Goal: Task Accomplishment & Management: Manage account settings

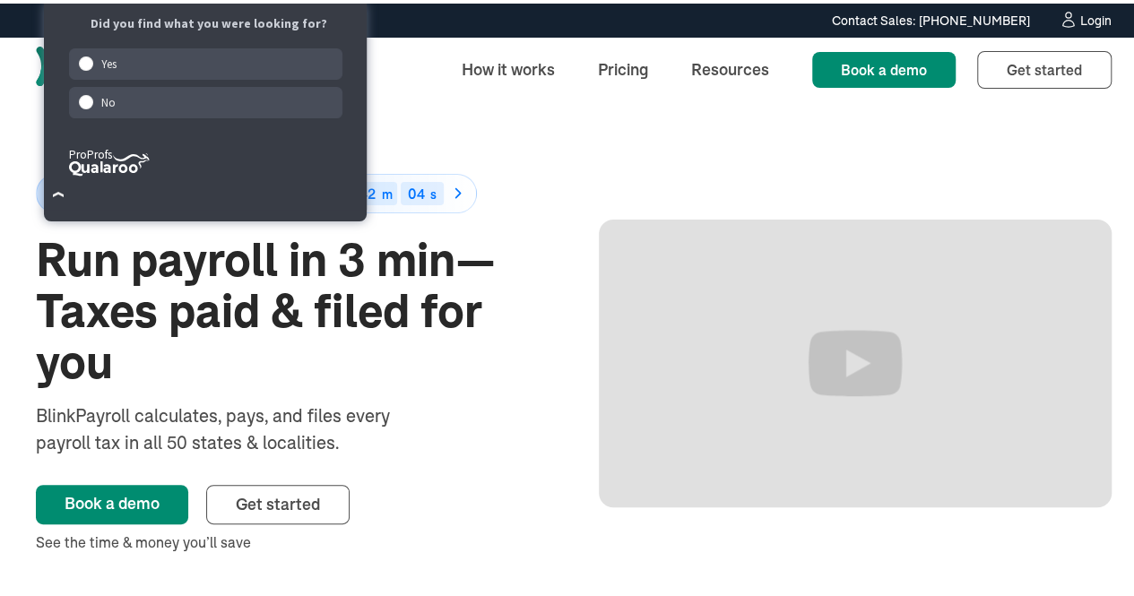
click at [1084, 17] on div "Login" at bounding box center [1095, 17] width 31 height 13
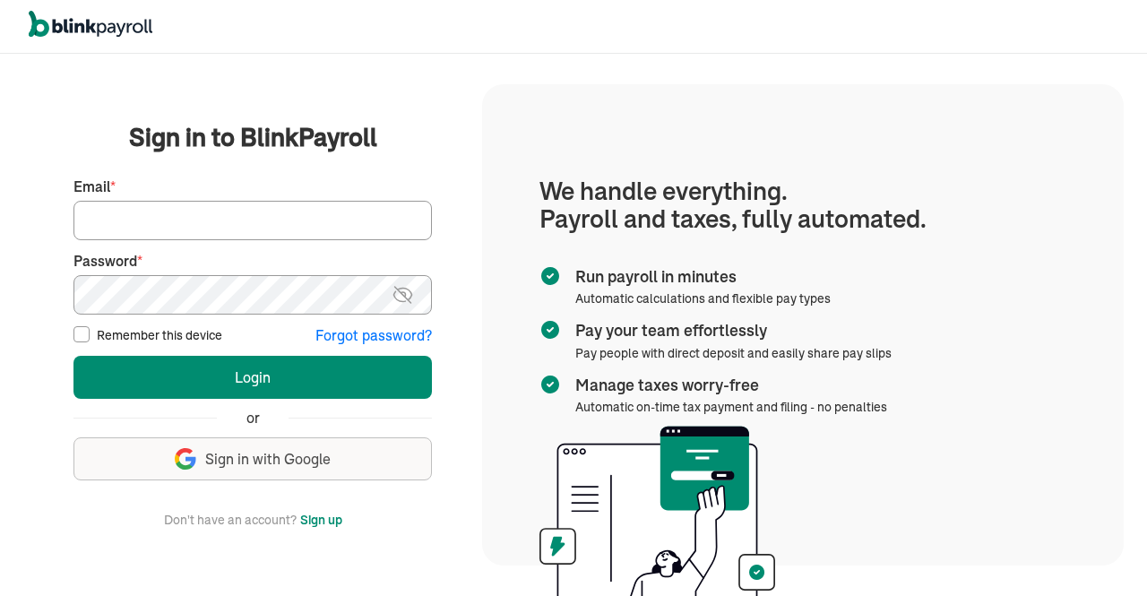
click at [238, 209] on input "Email *" at bounding box center [252, 220] width 358 height 39
click at [289, 220] on input "Email *" at bounding box center [252, 220] width 358 height 39
type input "jayar@sygnititechnologies.com"
click at [398, 302] on img at bounding box center [403, 295] width 22 height 22
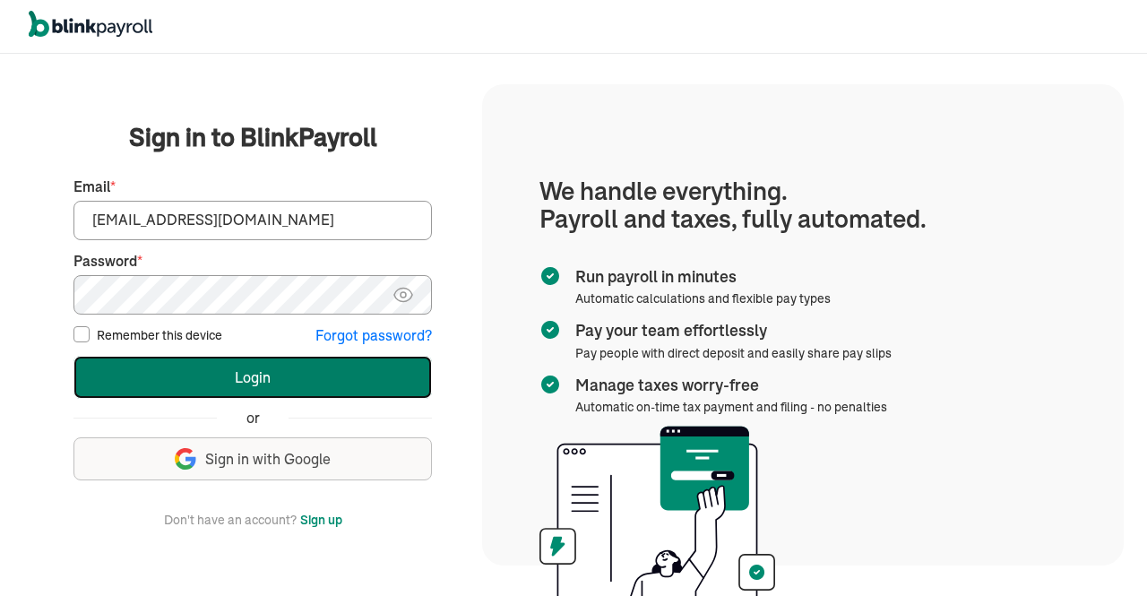
click at [256, 371] on button "Login" at bounding box center [252, 377] width 358 height 43
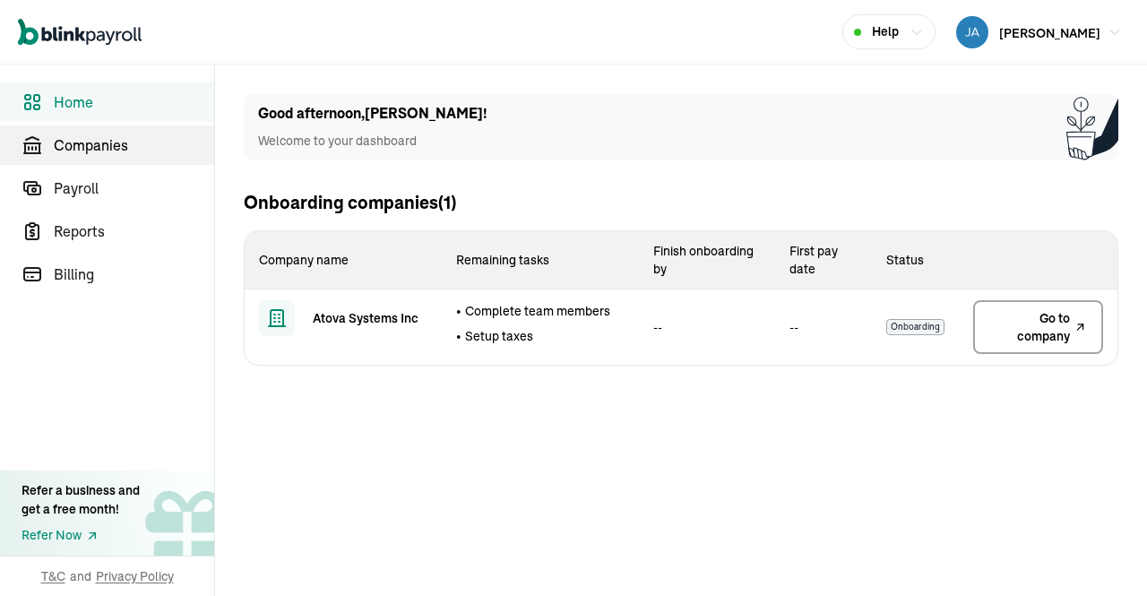
click at [113, 149] on span "Companies" at bounding box center [134, 145] width 160 height 22
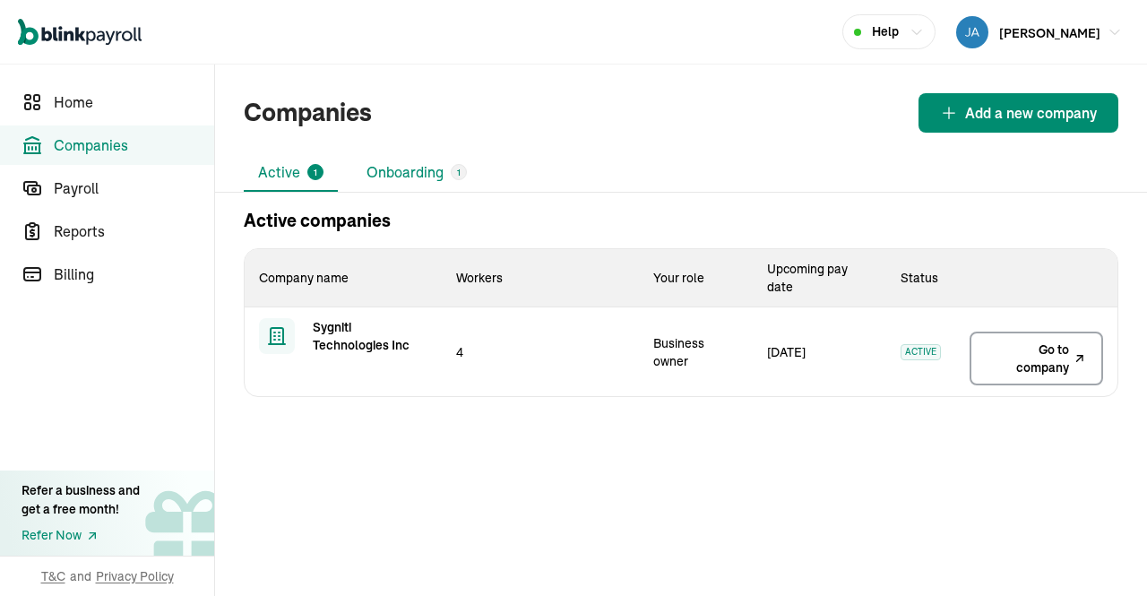
click at [392, 170] on li "Onboarding 1" at bounding box center [416, 173] width 129 height 38
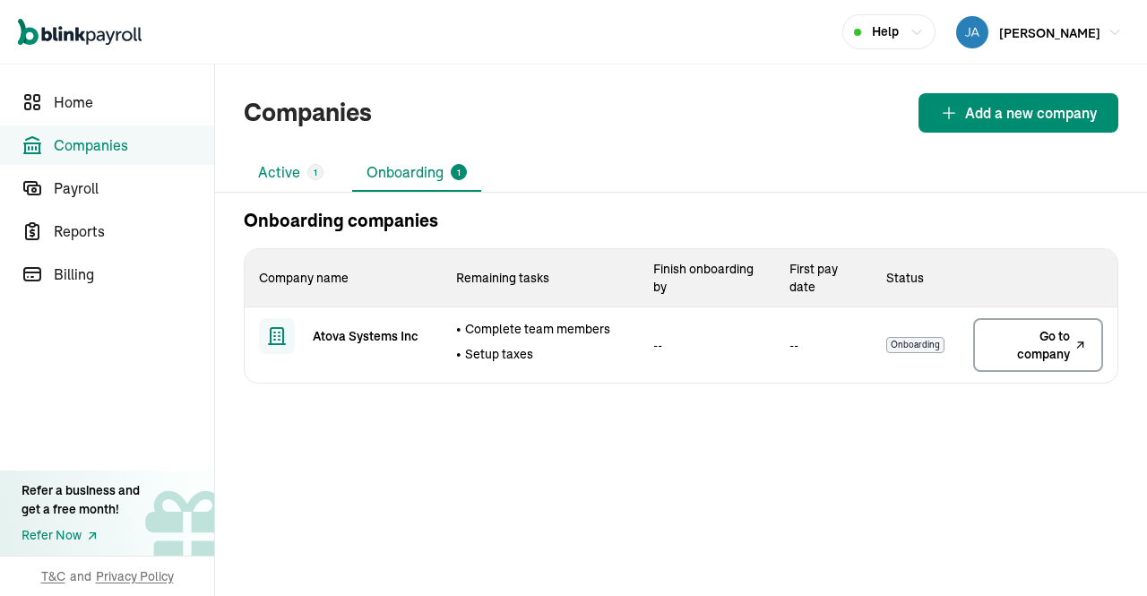
click at [281, 171] on li "Active 1" at bounding box center [291, 173] width 94 height 38
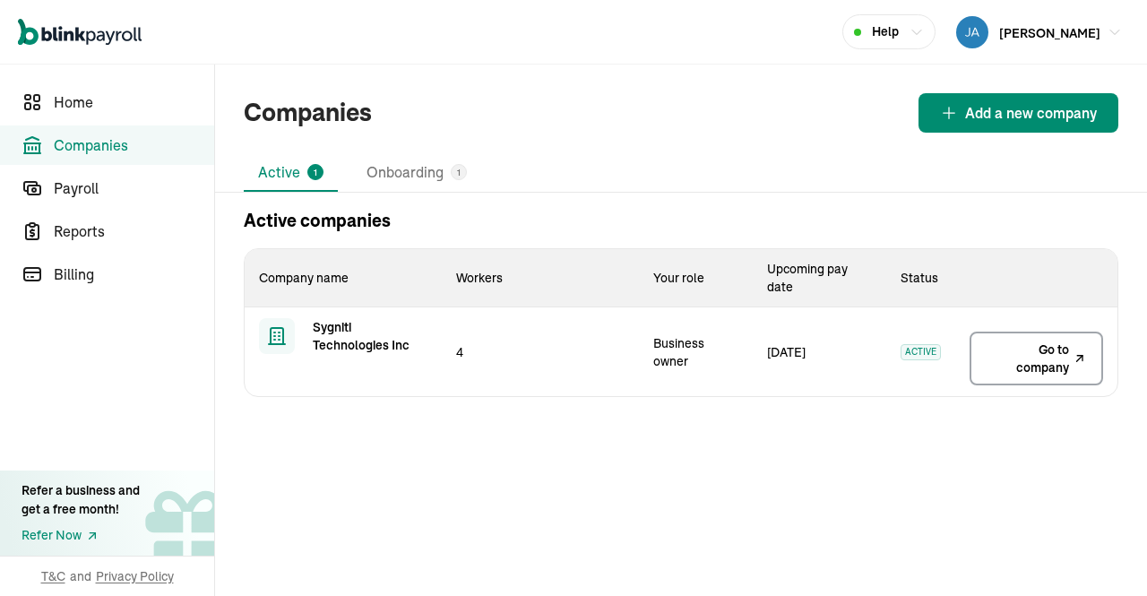
click at [1019, 363] on span "Go to company" at bounding box center [1027, 359] width 83 height 36
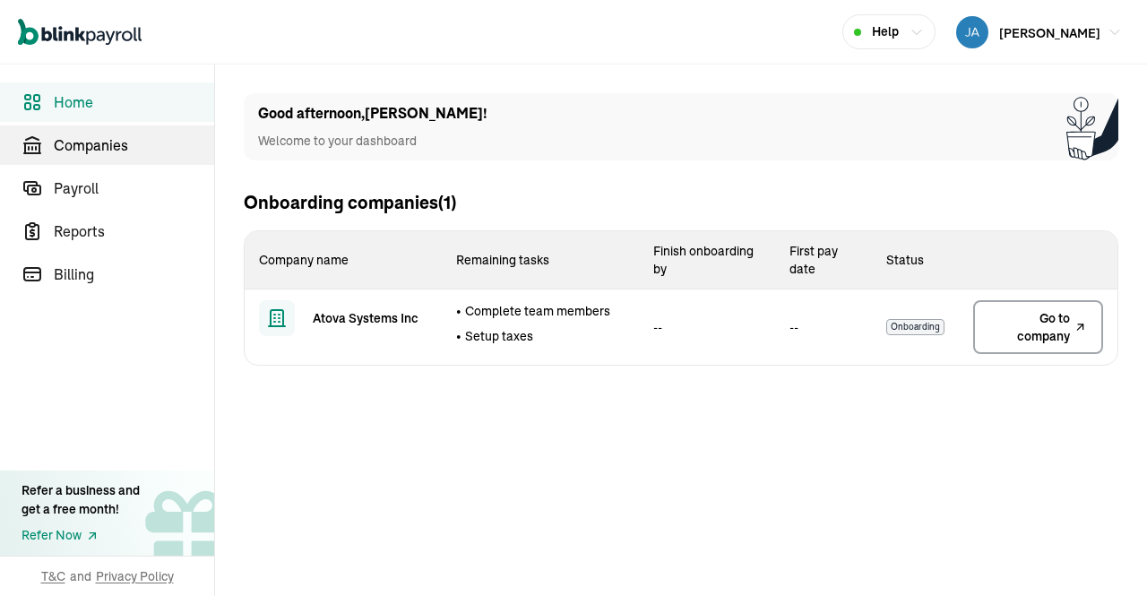
click at [113, 149] on span "Companies" at bounding box center [134, 145] width 160 height 22
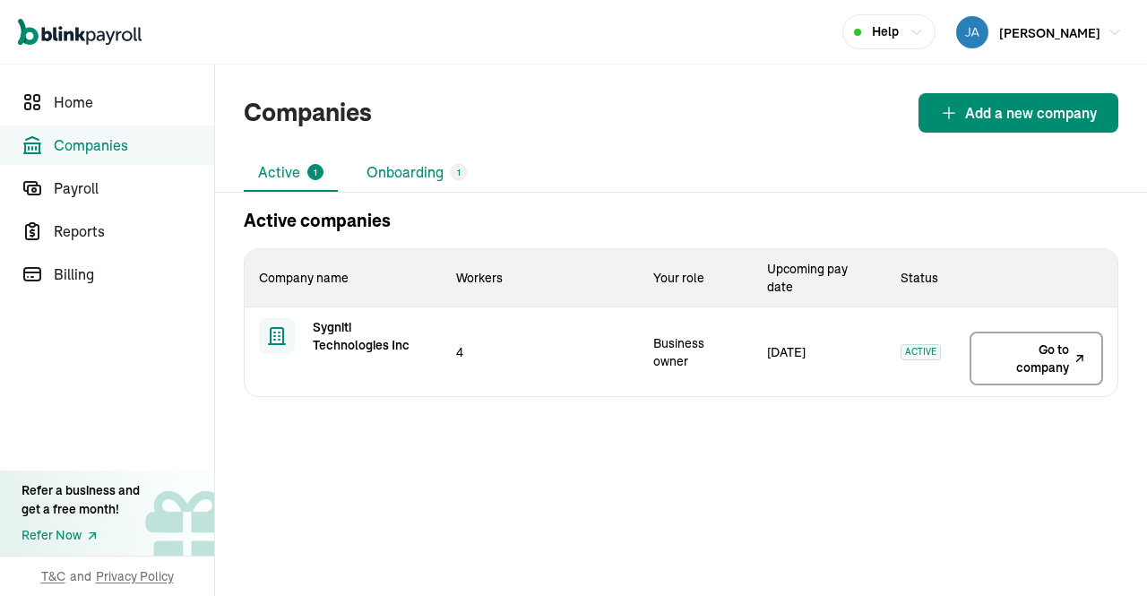
click at [392, 170] on li "Onboarding 1" at bounding box center [416, 173] width 129 height 38
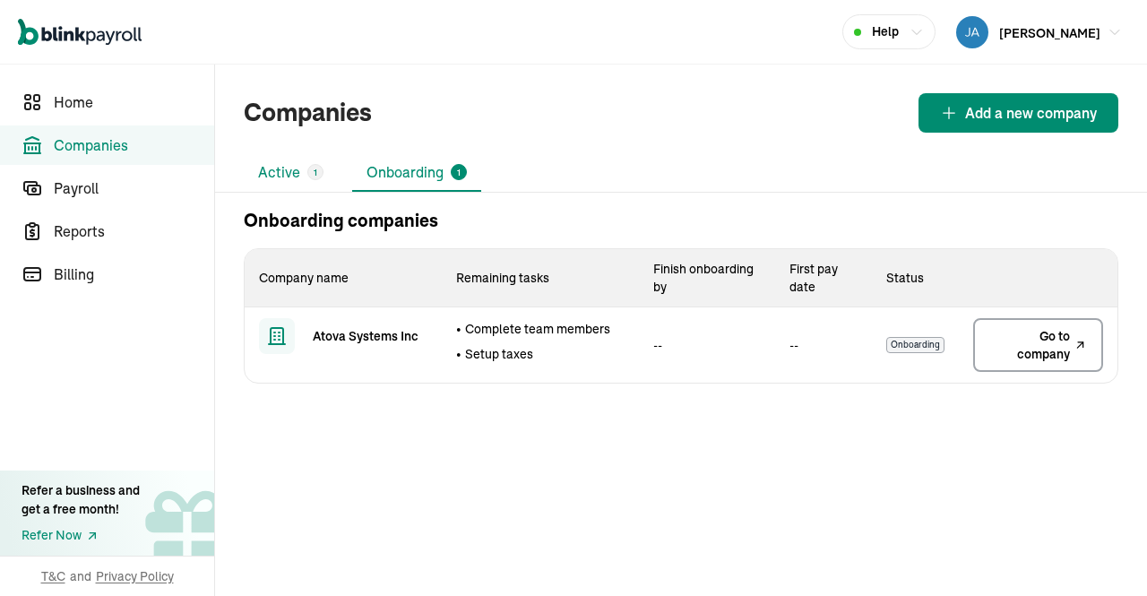
click at [281, 171] on li "Active 1" at bounding box center [291, 173] width 94 height 38
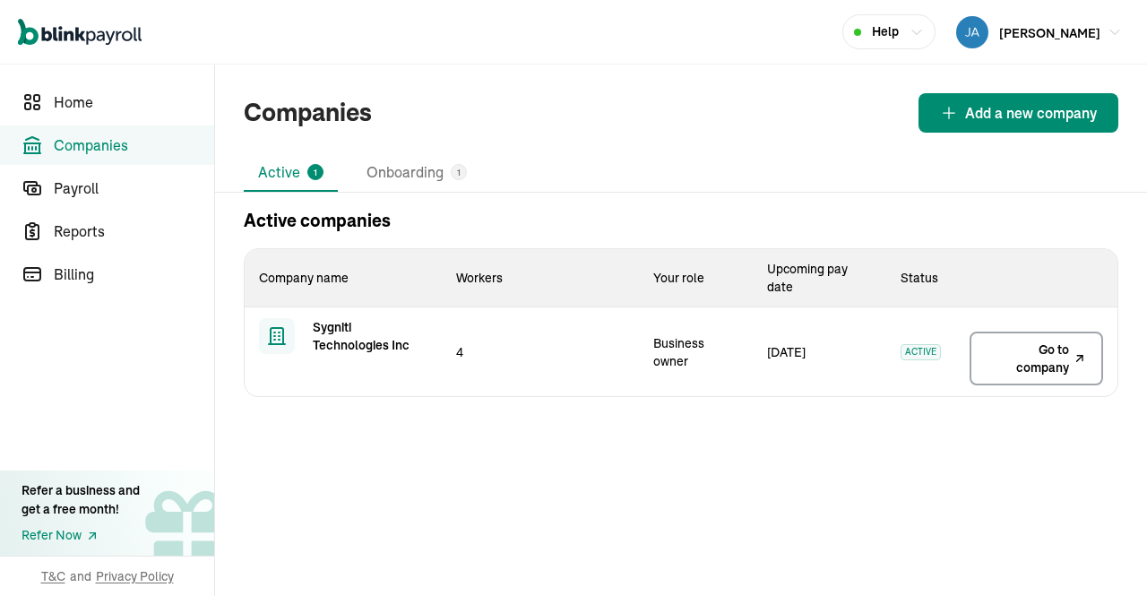
click at [1019, 363] on span "Go to company" at bounding box center [1027, 359] width 83 height 36
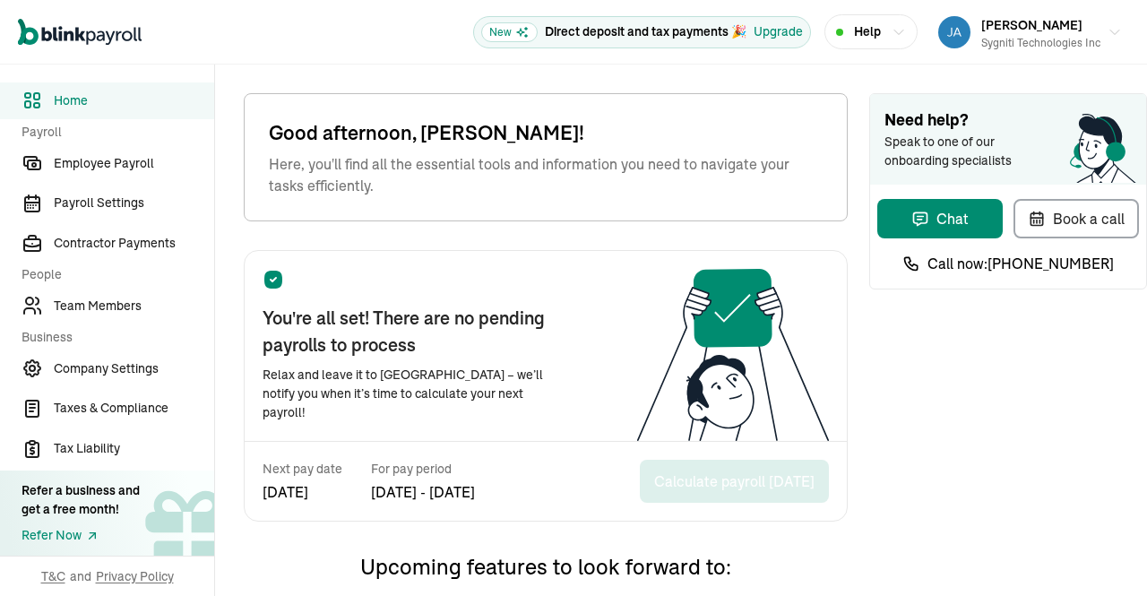
click at [868, 32] on div "Help" at bounding box center [871, 31] width 70 height 19
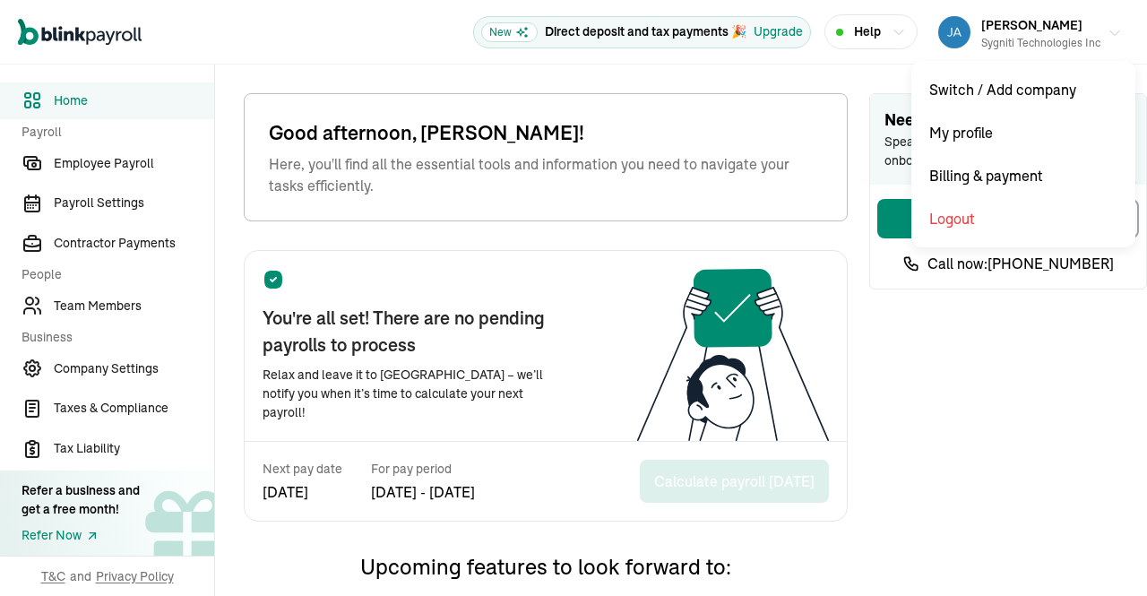
click at [1095, 22] on button "Jayaprakash Rangana Sygniti Technologies Inc" at bounding box center [1030, 32] width 198 height 45
click at [1066, 24] on span "[PERSON_NAME]" at bounding box center [1031, 25] width 101 height 16
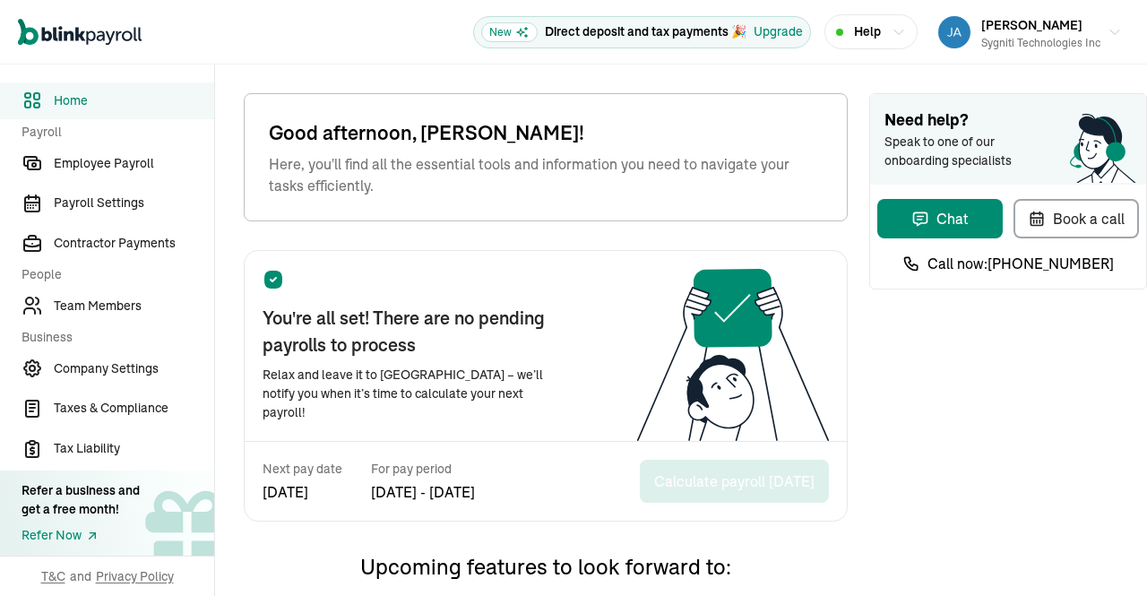
click at [868, 32] on div "Help" at bounding box center [871, 31] width 70 height 19
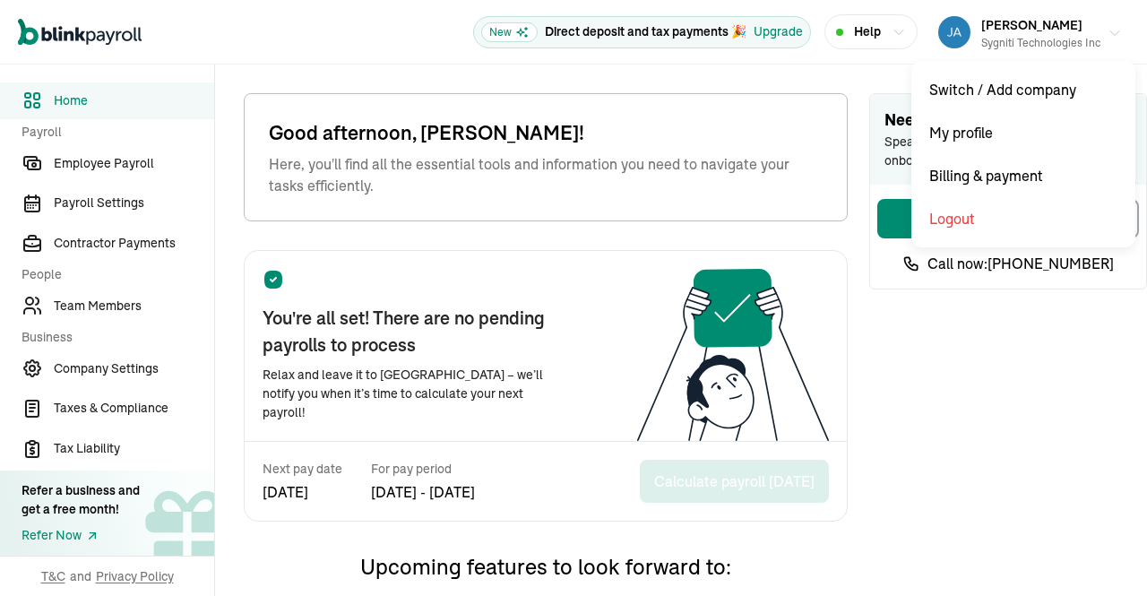
click at [1095, 22] on button "Jayaprakash Rangana Sygniti Technologies Inc" at bounding box center [1030, 32] width 198 height 45
click at [1066, 24] on span "[PERSON_NAME]" at bounding box center [1031, 25] width 101 height 16
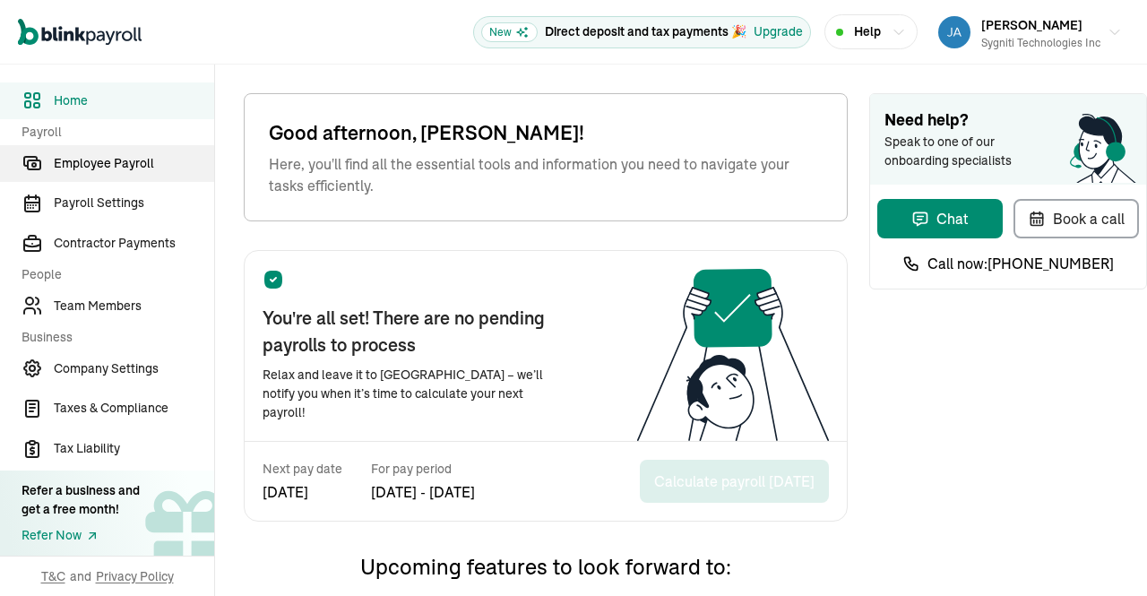
click at [138, 162] on span "Employee Payroll" at bounding box center [134, 163] width 160 height 19
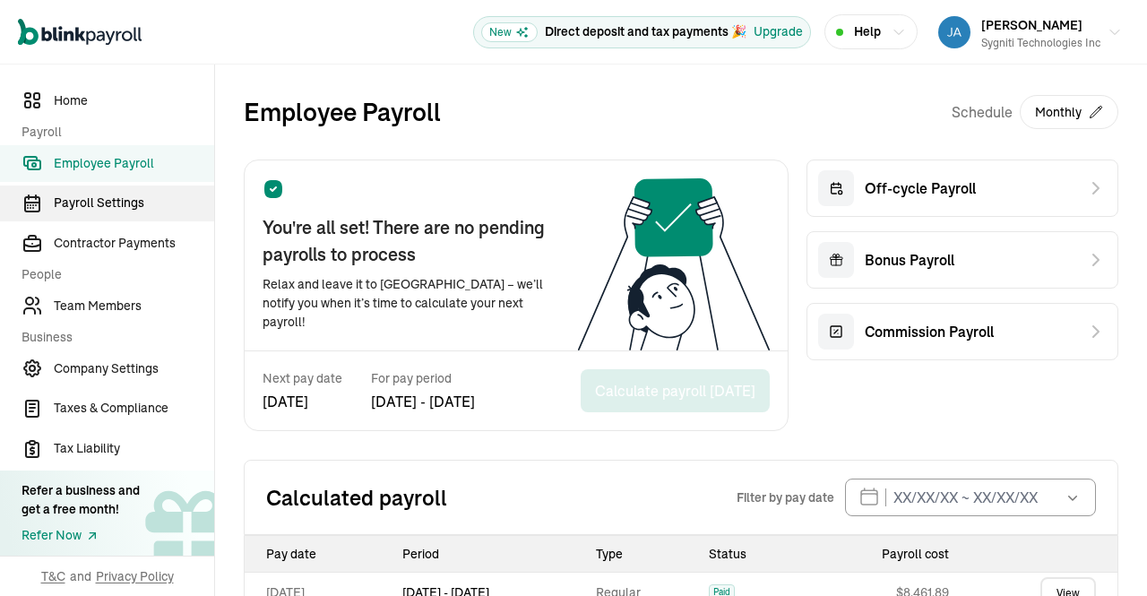
click at [129, 211] on span "Payroll Settings" at bounding box center [134, 203] width 160 height 19
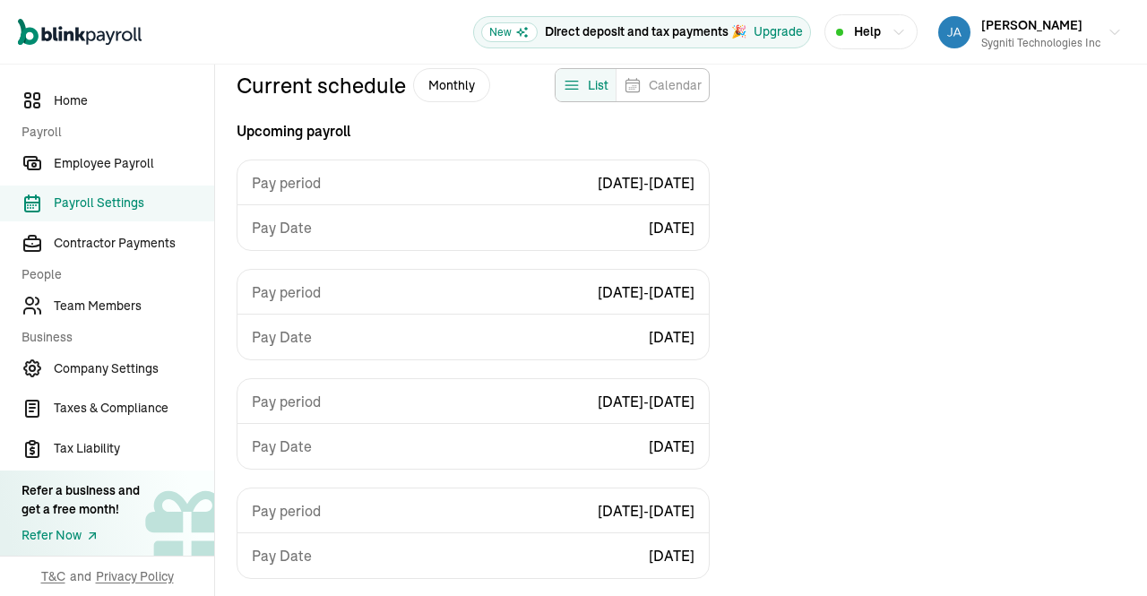
scroll to position [161, 0]
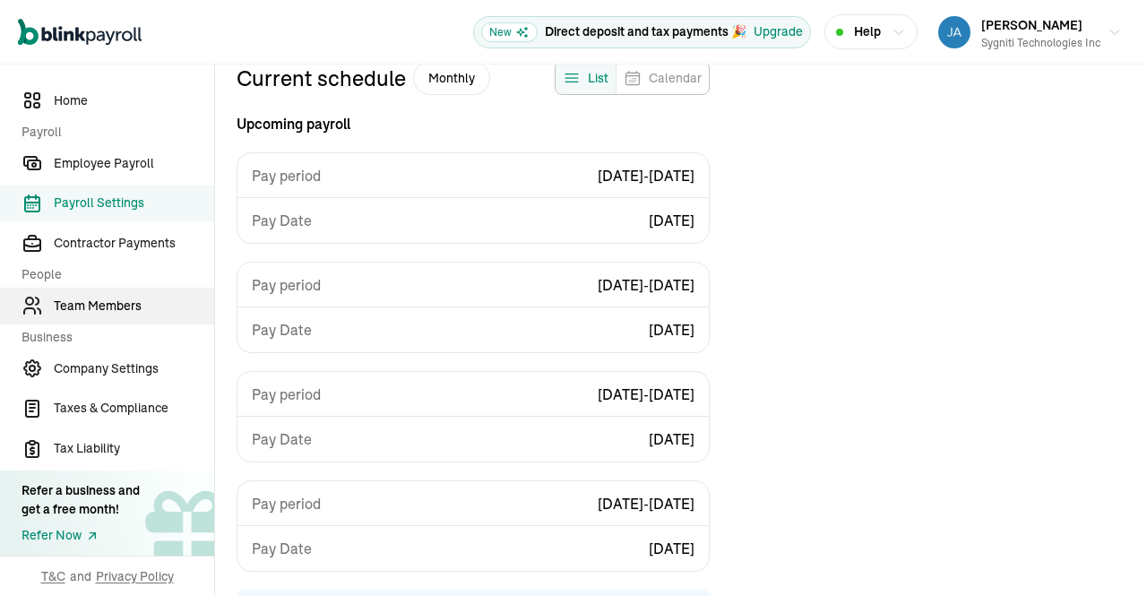
click at [105, 315] on span "Team Members" at bounding box center [134, 306] width 160 height 19
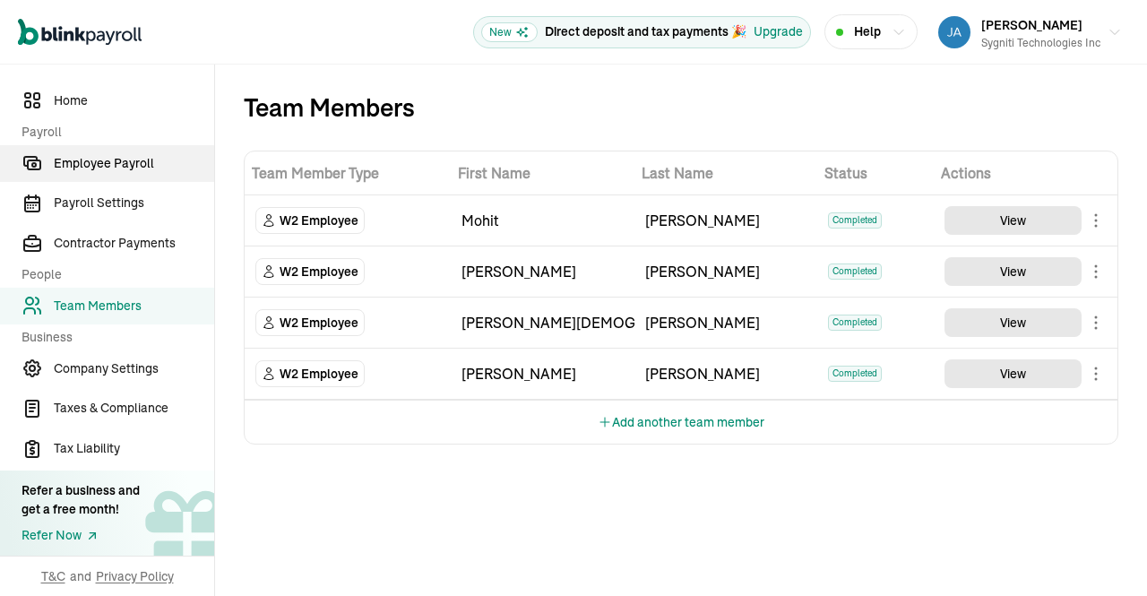
click at [144, 165] on span "Employee Payroll" at bounding box center [134, 163] width 160 height 19
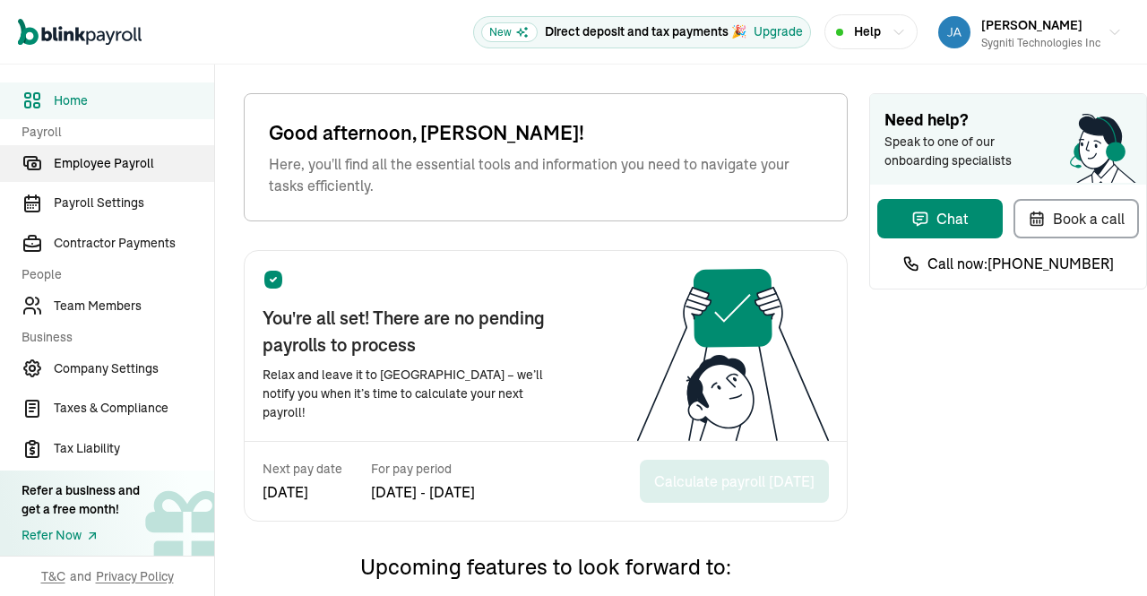
click at [138, 162] on span "Employee Payroll" at bounding box center [134, 163] width 160 height 19
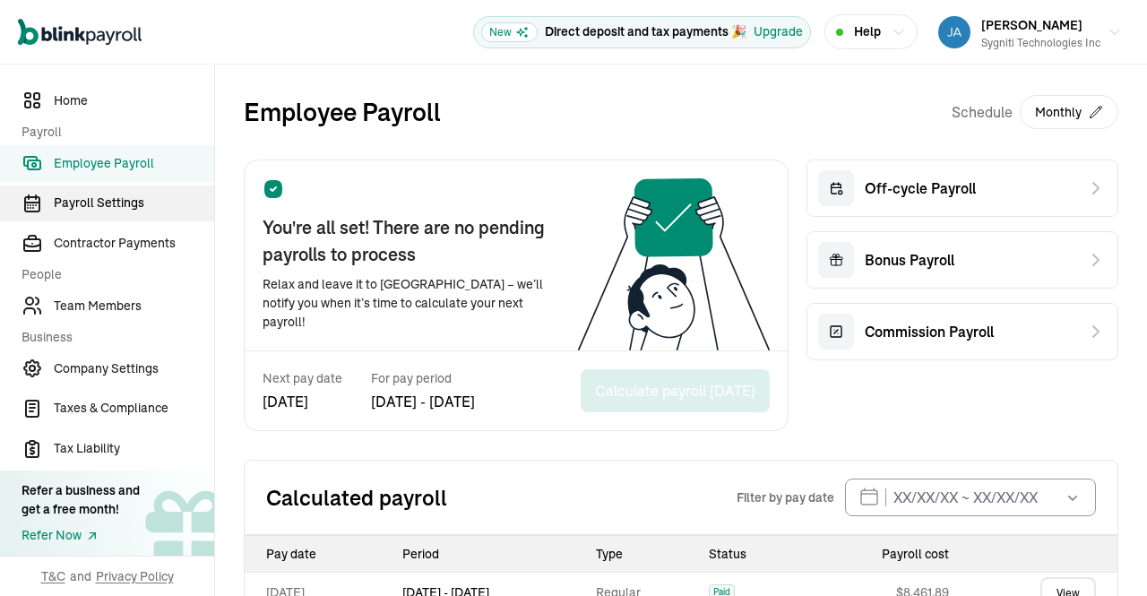
click at [129, 211] on span "Payroll Settings" at bounding box center [134, 203] width 160 height 19
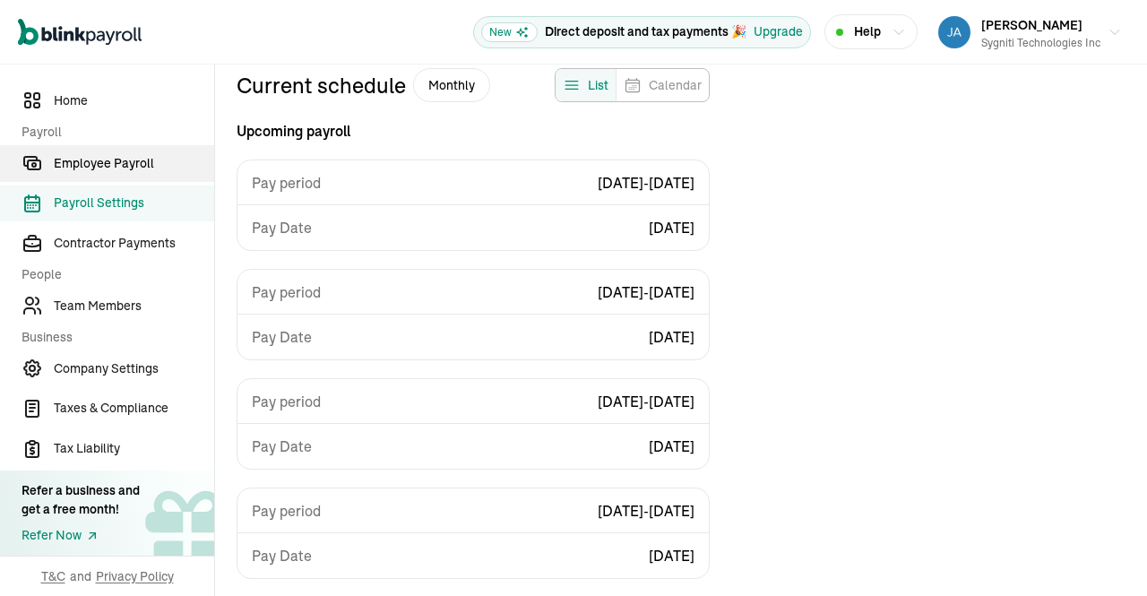
scroll to position [161, 0]
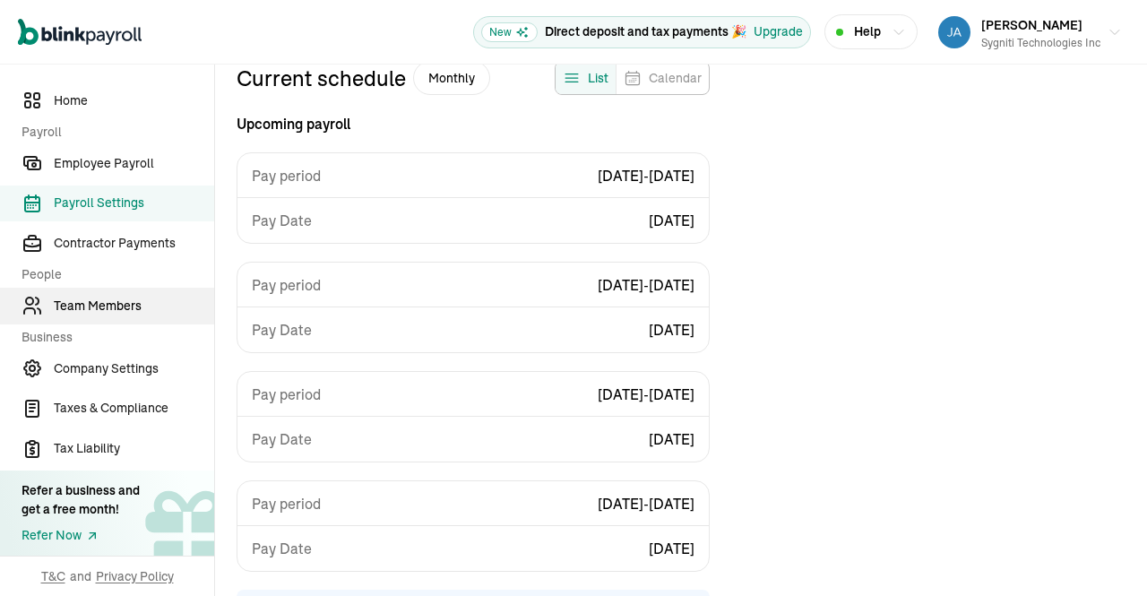
click at [105, 315] on span "Team Members" at bounding box center [134, 306] width 160 height 19
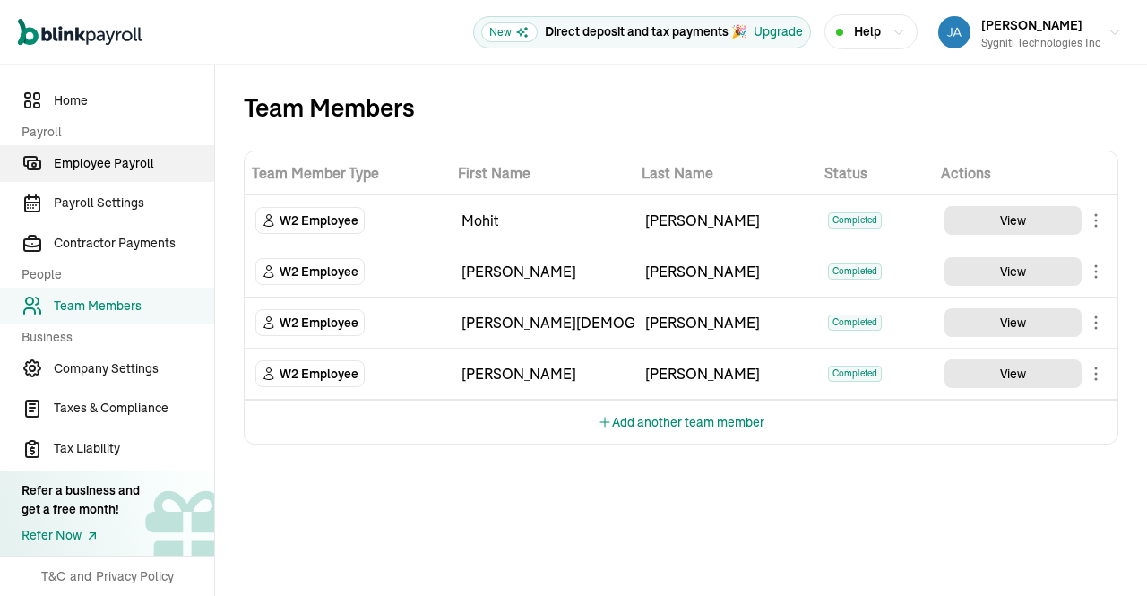
click at [144, 165] on span "Employee Payroll" at bounding box center [134, 163] width 160 height 19
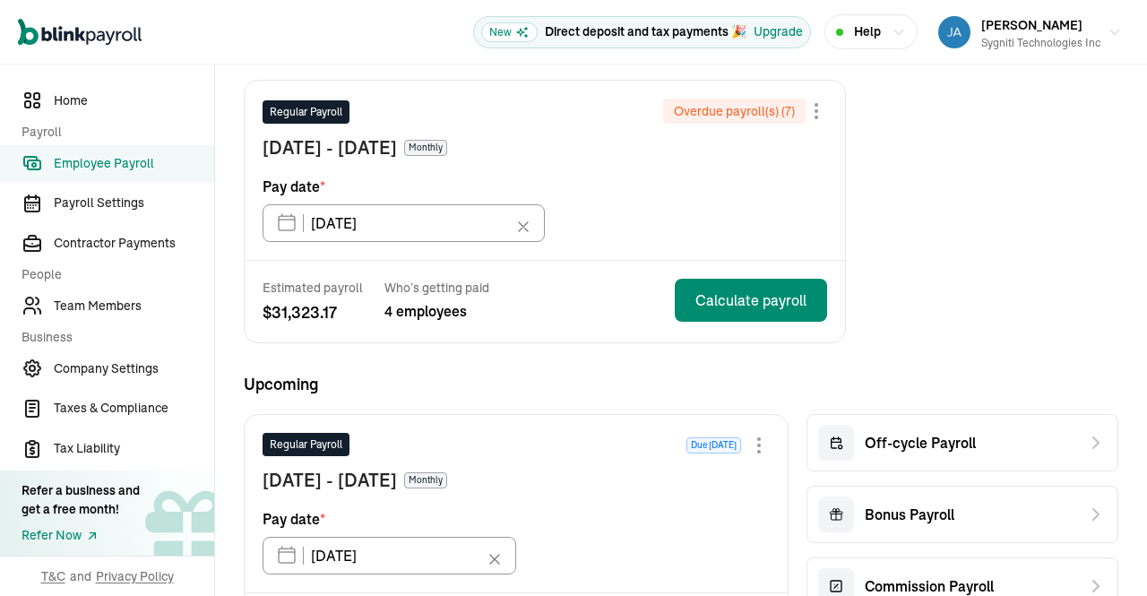
scroll to position [76, 0]
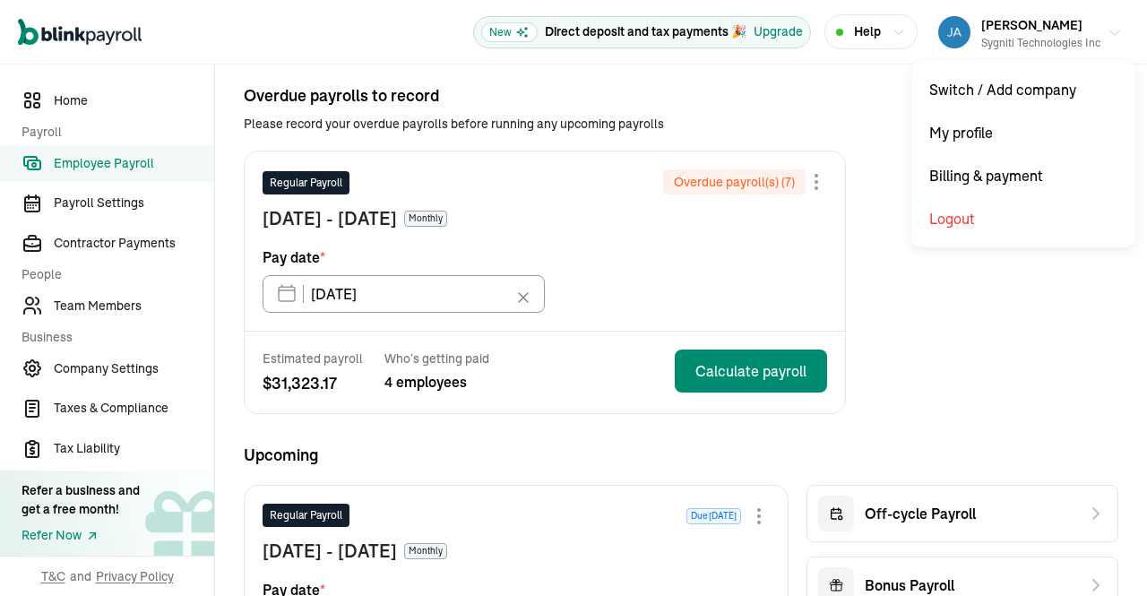
click at [1106, 24] on button "[PERSON_NAME] Sygniti Technologies Inc" at bounding box center [1030, 32] width 198 height 45
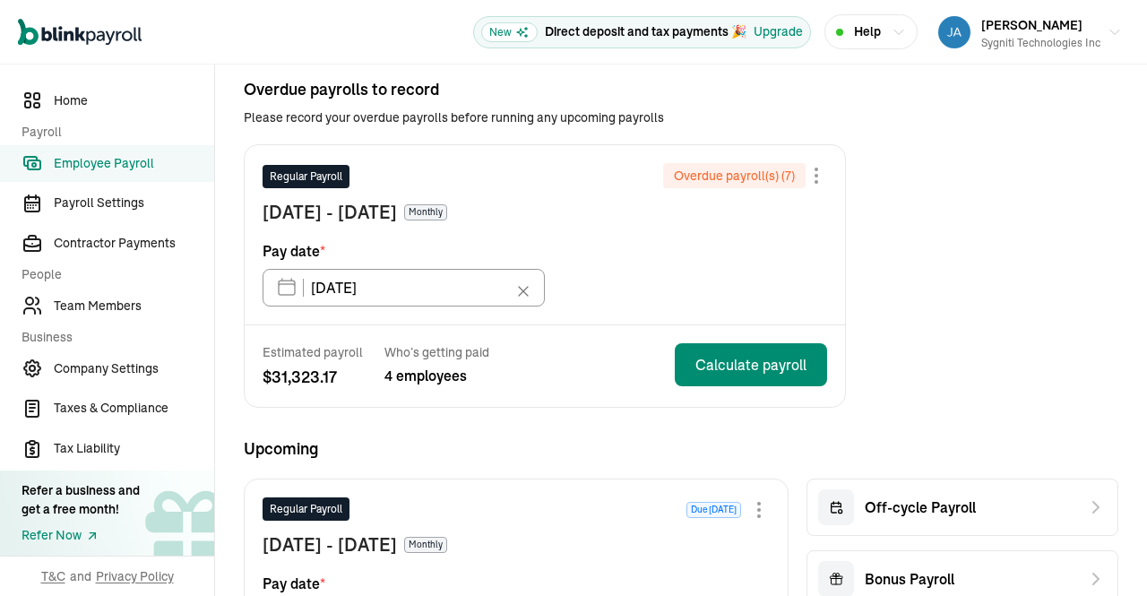
scroll to position [76, 0]
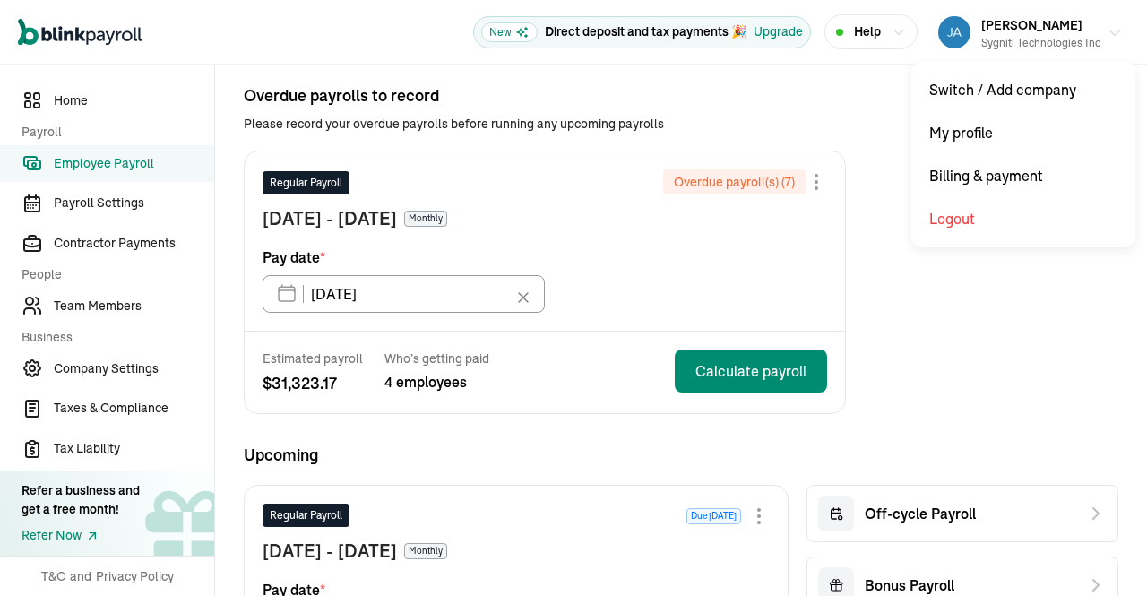
click at [1106, 24] on button "Jayaprakash Rangana Sygniti Technologies Inc" at bounding box center [1030, 32] width 198 height 45
